Goal: Information Seeking & Learning: Learn about a topic

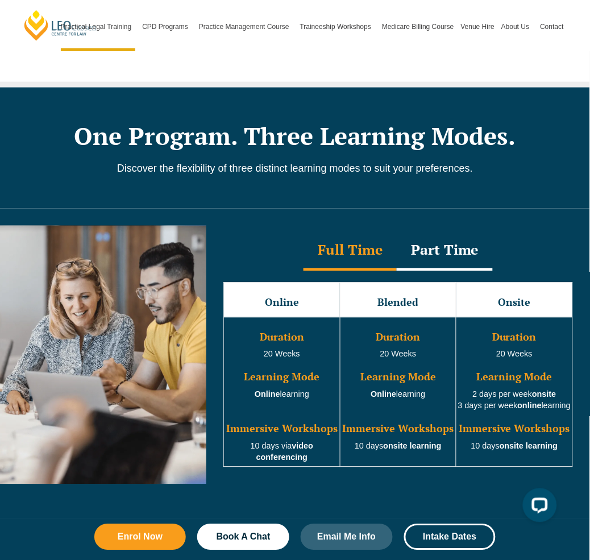
scroll to position [886, 0]
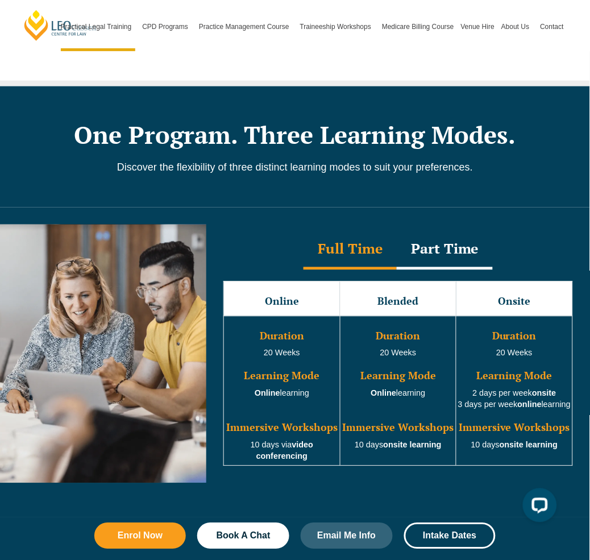
click at [455, 230] on div "Part Time" at bounding box center [445, 250] width 96 height 40
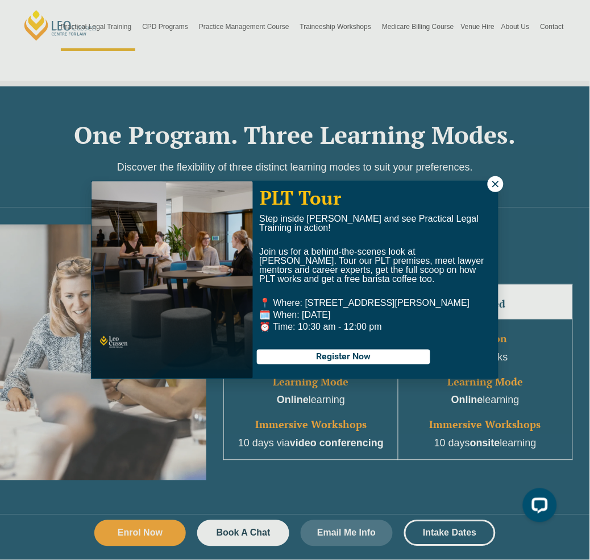
click at [495, 180] on icon at bounding box center [496, 184] width 10 height 10
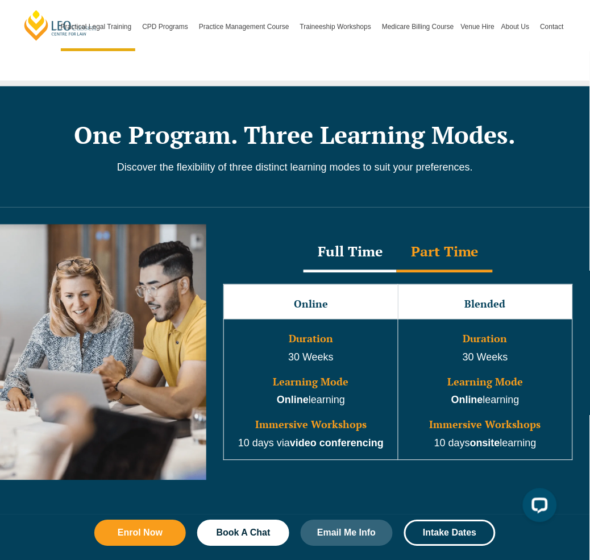
click at [334, 299] on h3 "Online" at bounding box center [311, 304] width 172 height 11
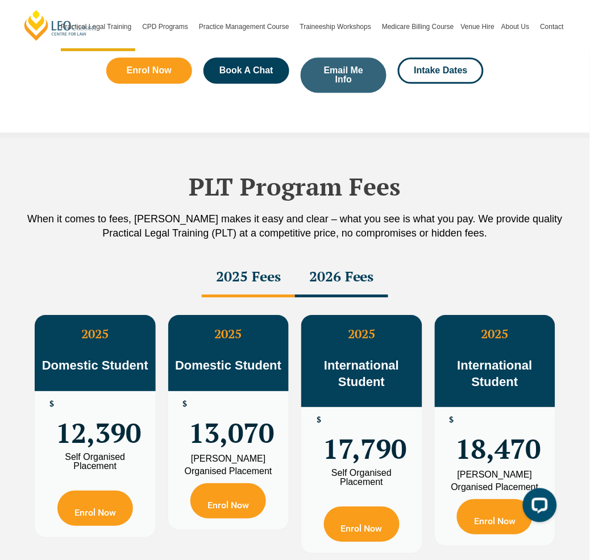
scroll to position [1866, 0]
click at [359, 258] on div "2026 Fees" at bounding box center [341, 278] width 93 height 40
click at [260, 258] on div "2025 Fees" at bounding box center [248, 278] width 93 height 40
click at [342, 258] on div "2026 Fees" at bounding box center [341, 278] width 93 height 40
click at [247, 258] on div "2025 Fees" at bounding box center [248, 278] width 93 height 40
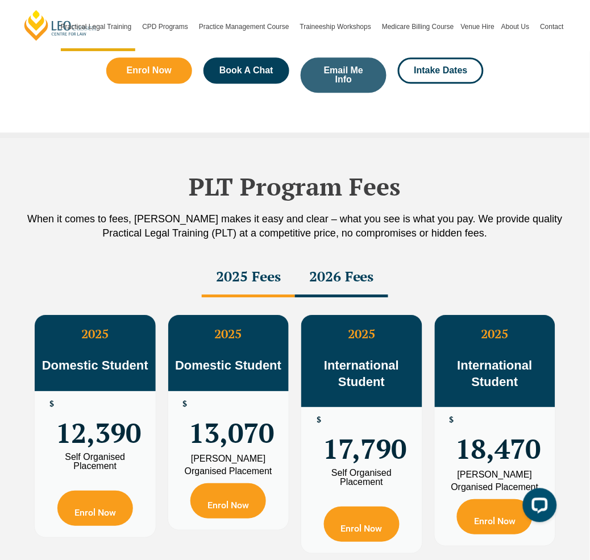
click at [335, 258] on div "2026 Fees" at bounding box center [341, 278] width 93 height 40
click at [252, 258] on div "2025 Fees" at bounding box center [248, 278] width 93 height 40
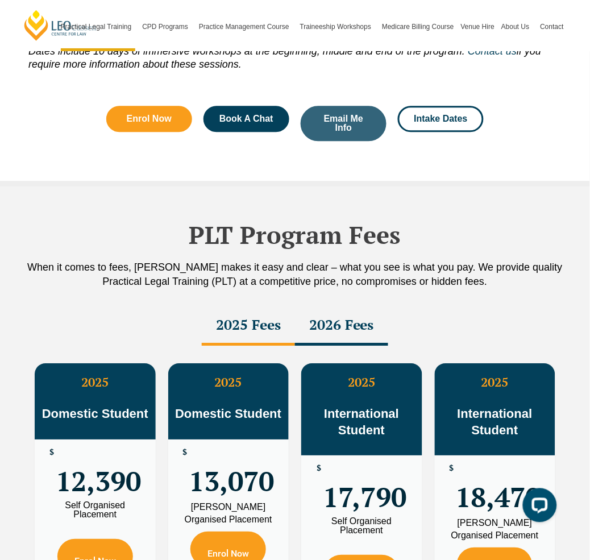
scroll to position [1835, 0]
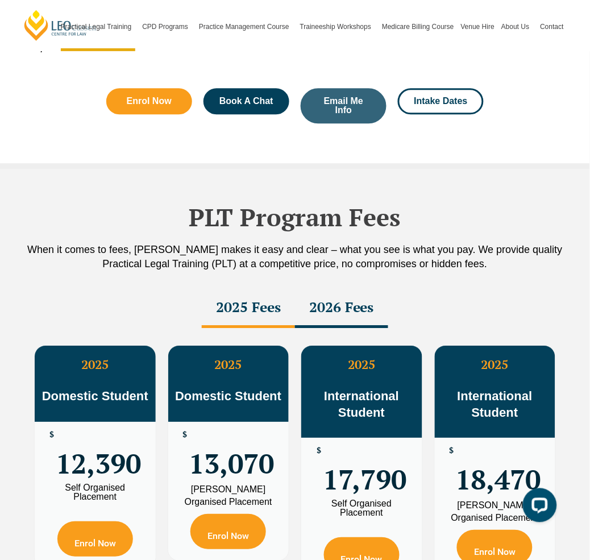
click at [350, 288] on div "2026 Fees" at bounding box center [341, 308] width 93 height 40
click at [267, 288] on div "2025 Fees" at bounding box center [248, 308] width 93 height 40
click at [367, 288] on div "2026 Fees" at bounding box center [341, 308] width 93 height 40
click at [257, 288] on div "2025 Fees" at bounding box center [248, 308] width 93 height 40
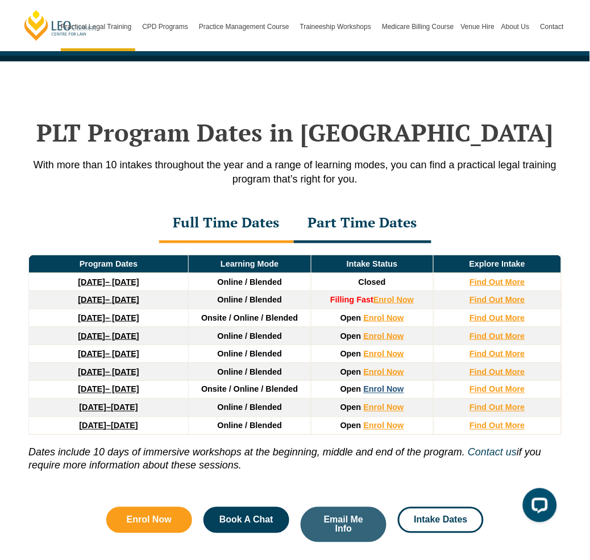
scroll to position [1414, 0]
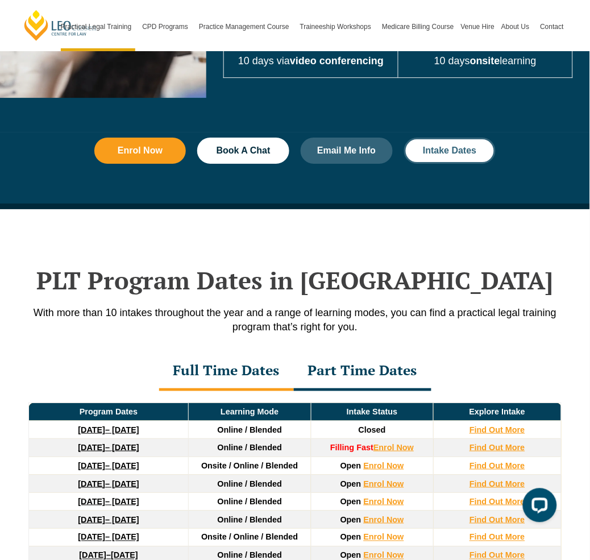
click at [453, 146] on span "Intake Dates" at bounding box center [449, 150] width 53 height 9
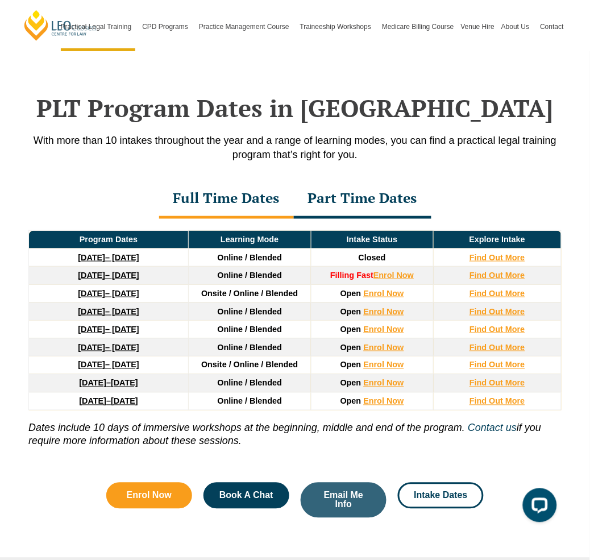
scroll to position [1443, 0]
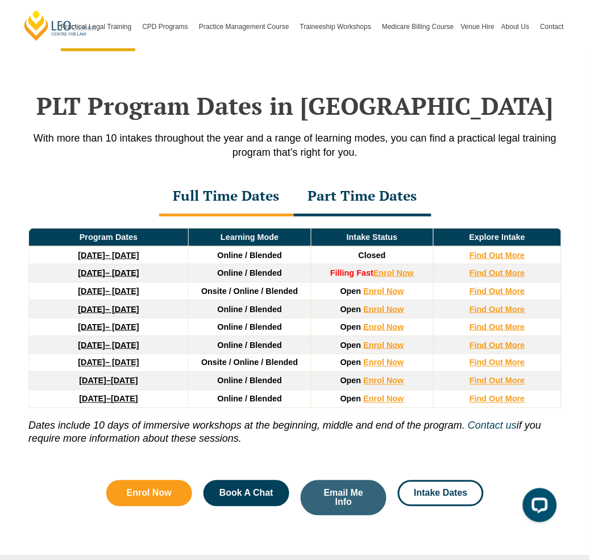
click at [378, 92] on h2 "PLT Program Dates in Victoria" at bounding box center [295, 106] width 556 height 28
click at [332, 177] on div "Part Time Dates" at bounding box center [363, 197] width 138 height 40
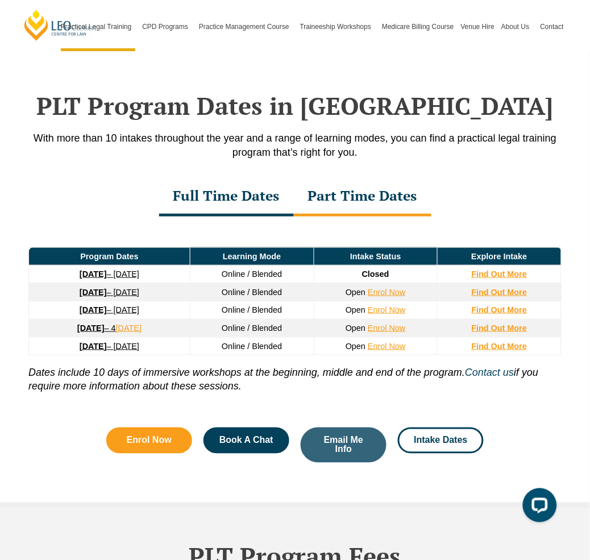
click at [266, 177] on div "Full Time Dates" at bounding box center [226, 197] width 135 height 40
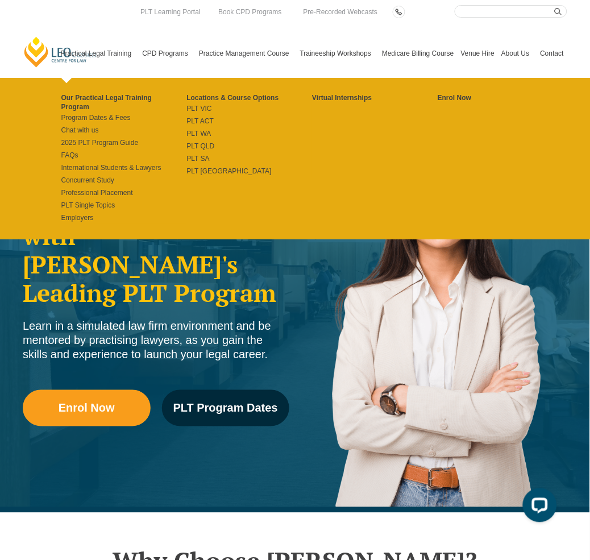
scroll to position [0, 0]
click at [192, 119] on link "PLT ACT" at bounding box center [250, 121] width 126 height 9
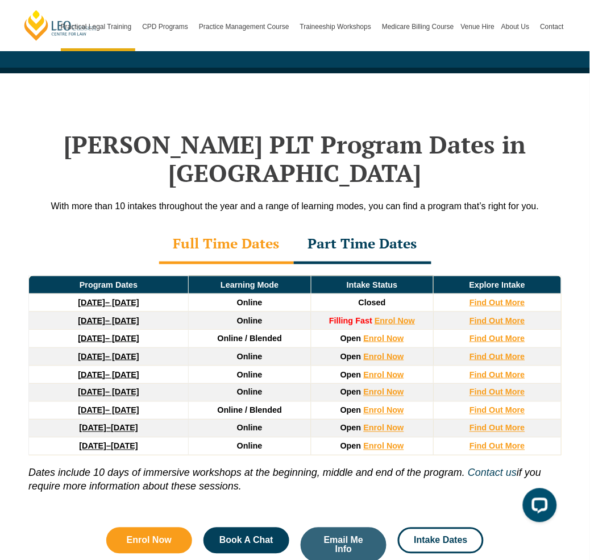
scroll to position [1399, 0]
click at [271, 225] on div "Full Time Dates" at bounding box center [226, 245] width 135 height 40
click at [373, 225] on div "Part Time Dates" at bounding box center [363, 245] width 138 height 40
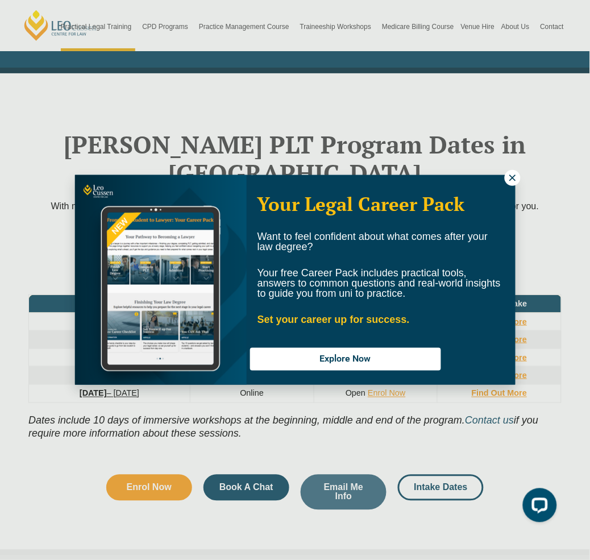
click at [509, 176] on icon at bounding box center [513, 178] width 10 height 10
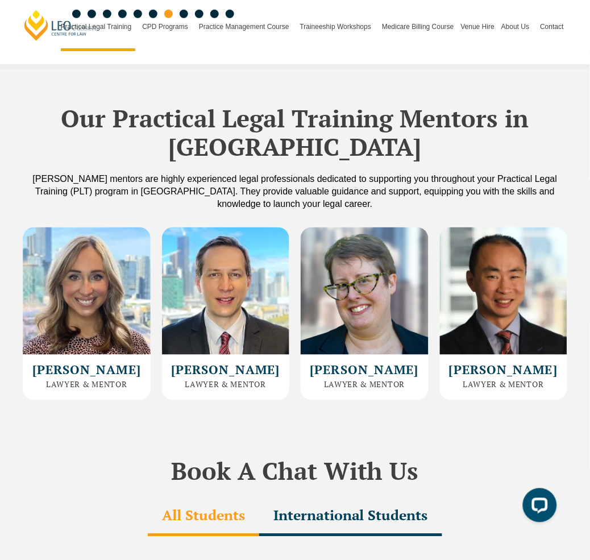
scroll to position [2993, 0]
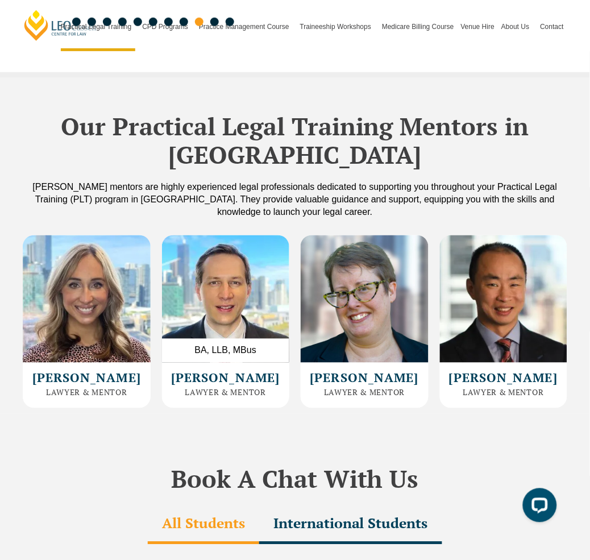
click at [234, 235] on img at bounding box center [226, 299] width 128 height 128
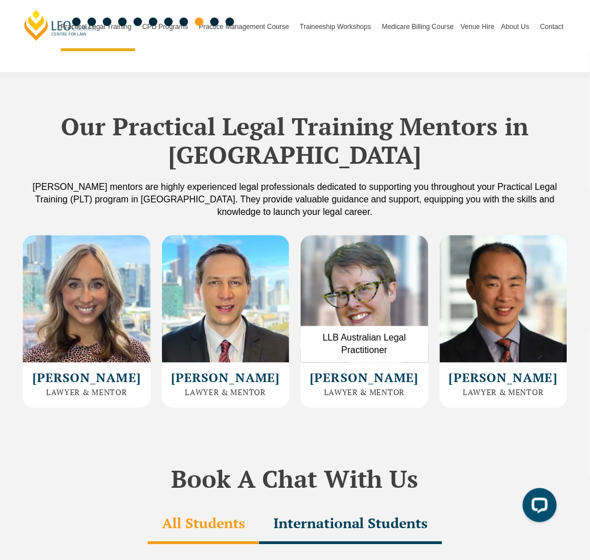
click at [375, 235] on img at bounding box center [365, 299] width 128 height 128
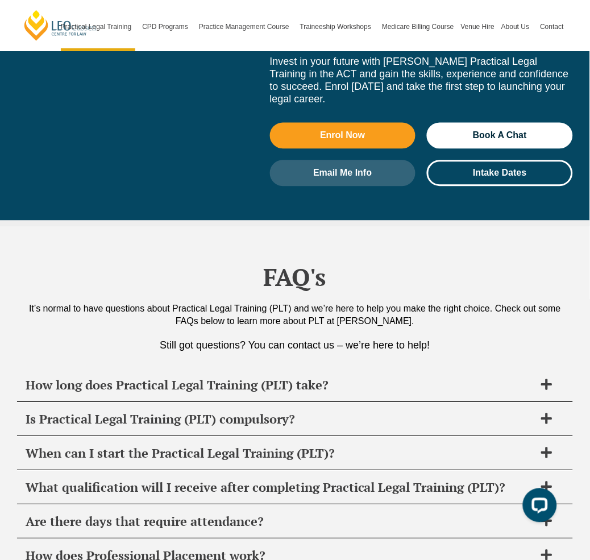
scroll to position [5344, 0]
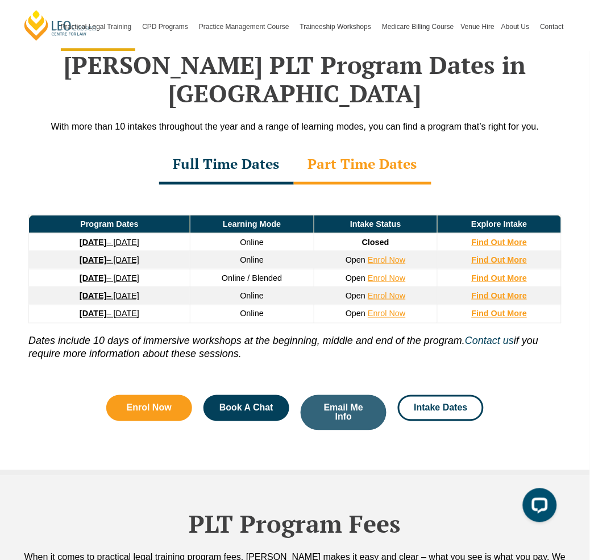
scroll to position [1472, 0]
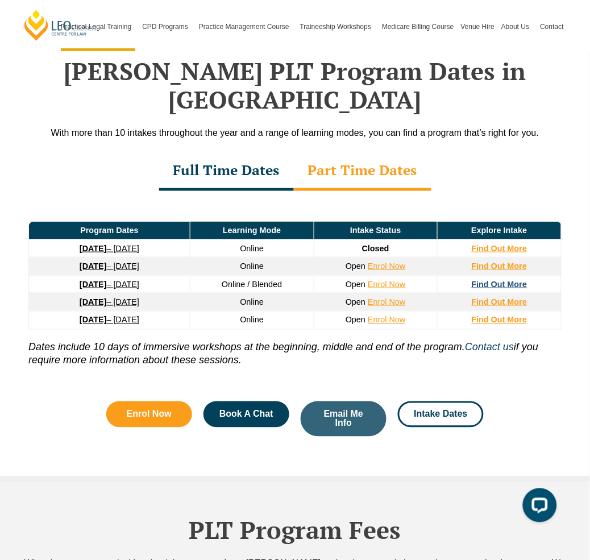
click at [491, 280] on strong "Find Out More" at bounding box center [500, 284] width 56 height 9
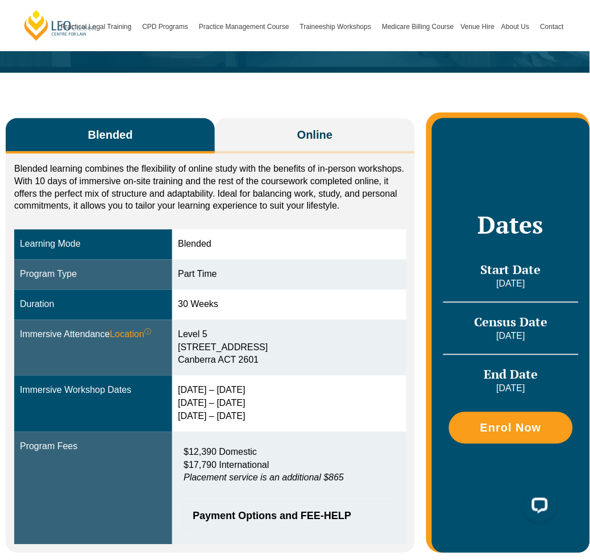
scroll to position [127, 0]
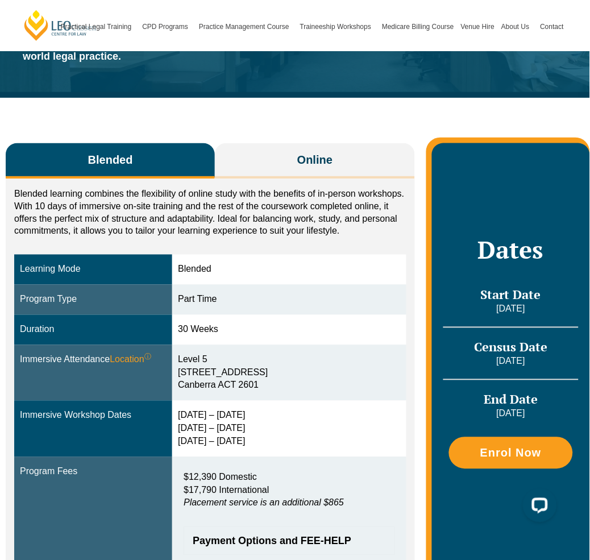
click at [148, 158] on button "Blended" at bounding box center [110, 161] width 209 height 36
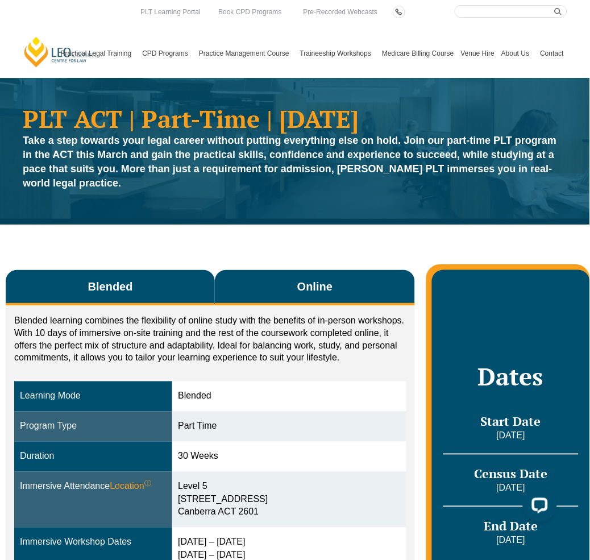
scroll to position [0, 0]
